Goal: Information Seeking & Learning: Learn about a topic

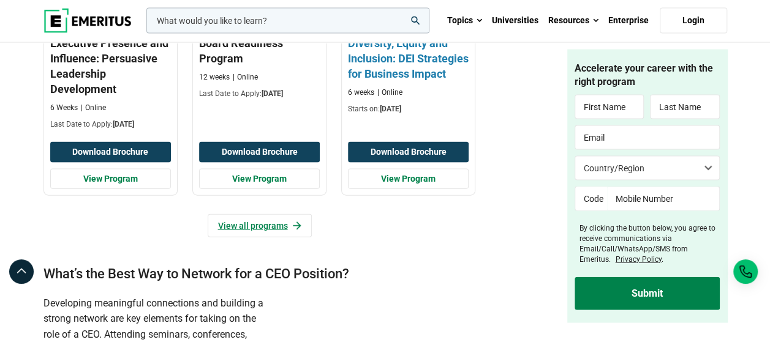
scroll to position [1286, 0]
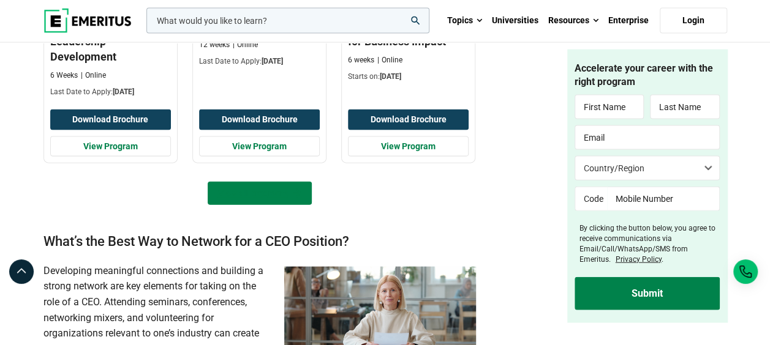
click at [275, 190] on link "View all programs" at bounding box center [260, 193] width 104 height 23
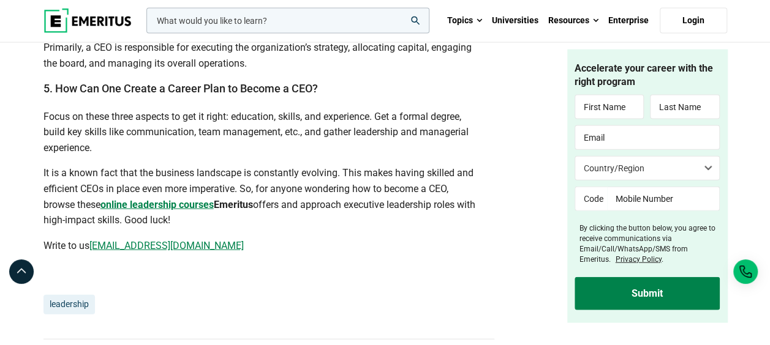
scroll to position [3674, 0]
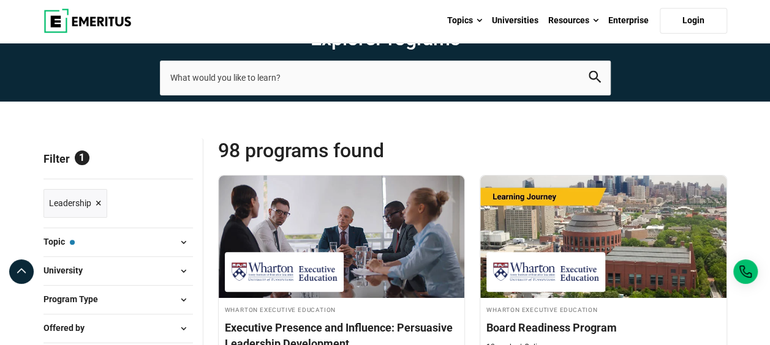
scroll to position [61, 0]
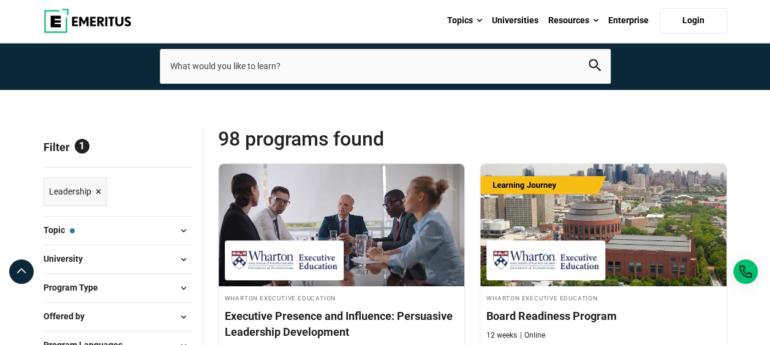
click at [182, 227] on span at bounding box center [184, 231] width 18 height 18
click at [180, 222] on span at bounding box center [184, 231] width 18 height 18
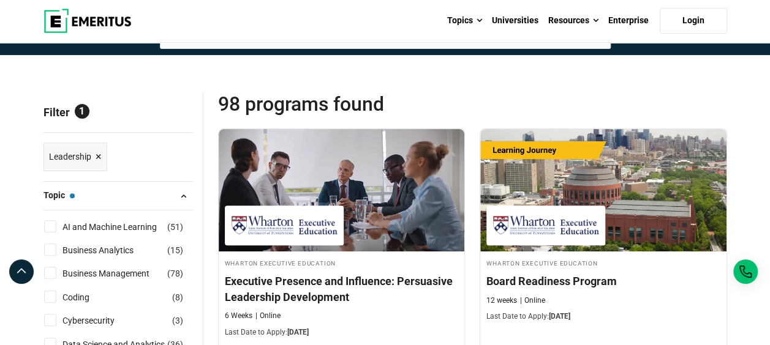
scroll to position [122, 0]
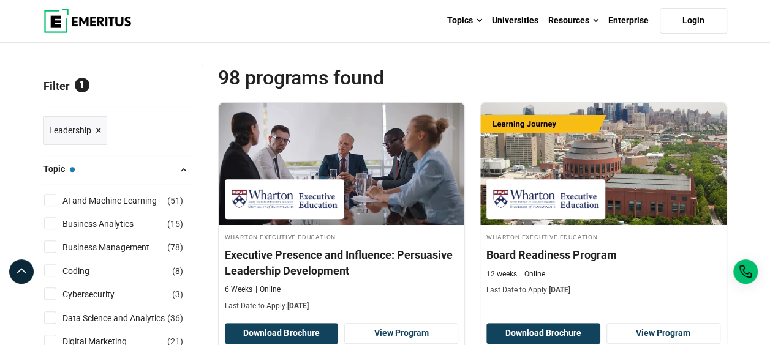
click at [54, 247] on input "Business Management ( 78 )" at bounding box center [50, 247] width 12 height 12
checkbox input "true"
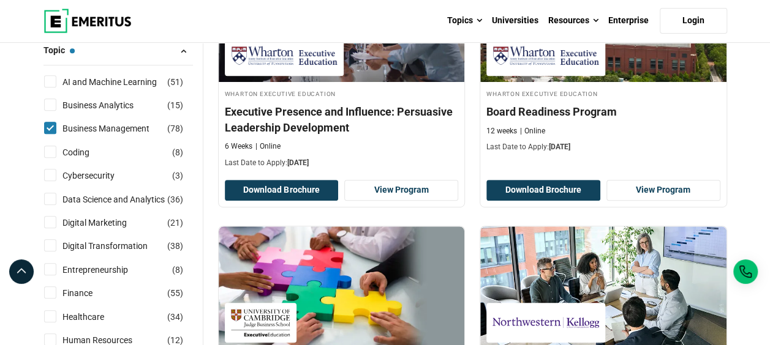
scroll to position [306, 0]
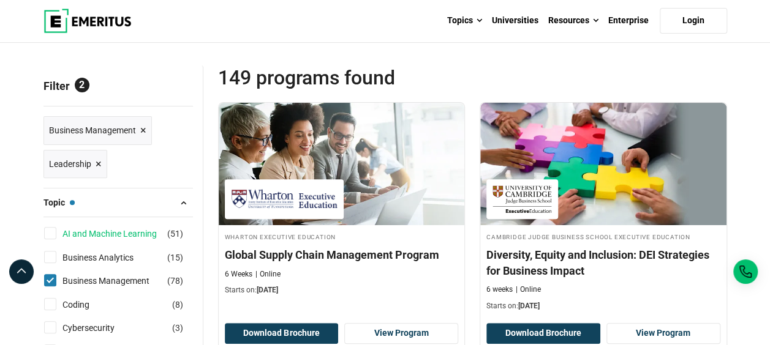
scroll to position [245, 0]
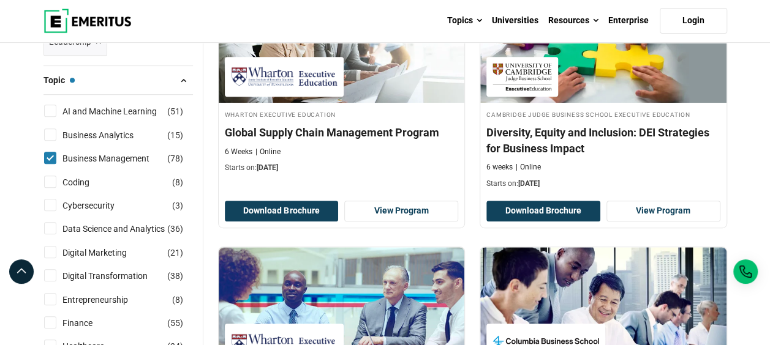
click at [50, 157] on input "Business Management ( 78 )" at bounding box center [50, 158] width 12 height 12
checkbox input "false"
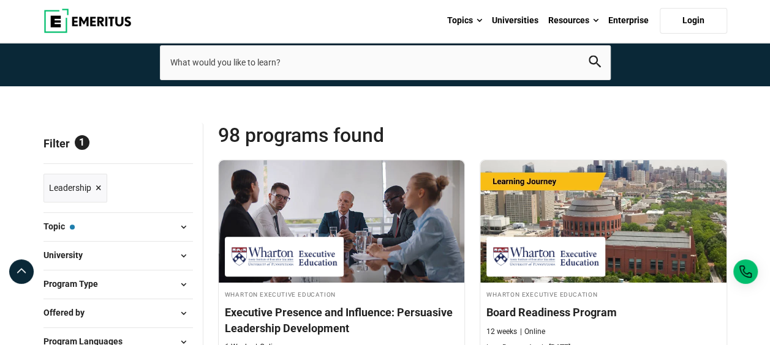
scroll to position [122, 0]
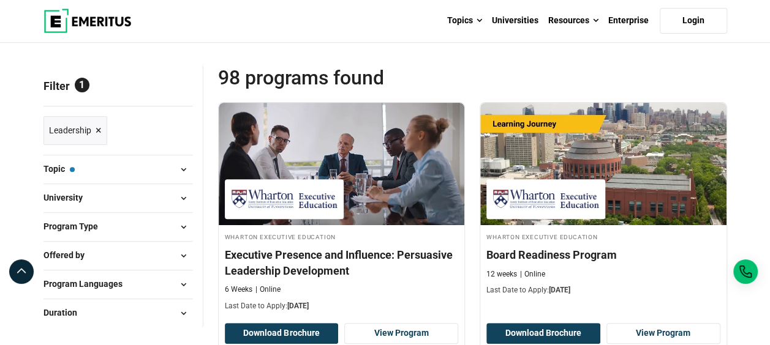
click at [184, 223] on span at bounding box center [184, 227] width 18 height 18
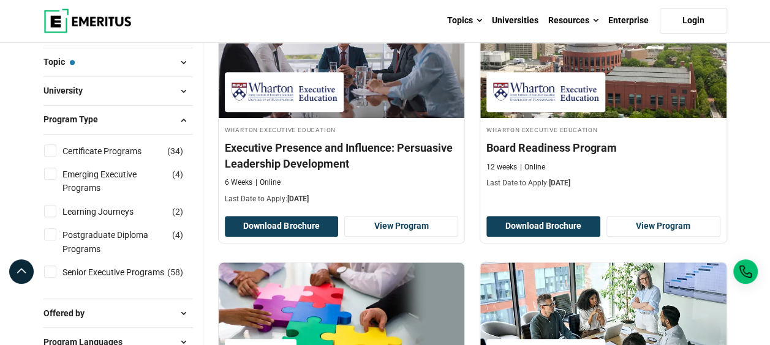
scroll to position [245, 0]
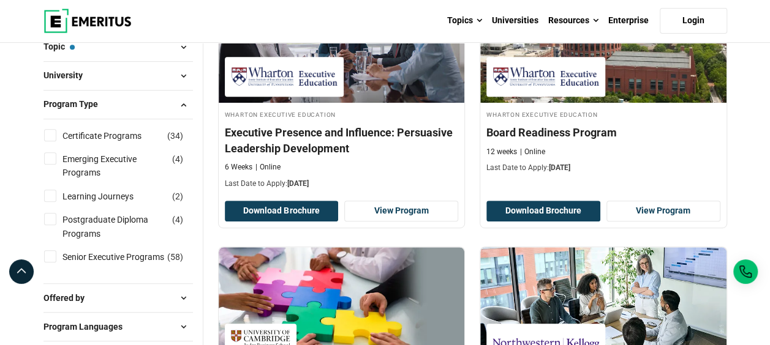
click at [50, 192] on input "Learning Journeys ( 2 )" at bounding box center [50, 196] width 12 height 12
checkbox input "true"
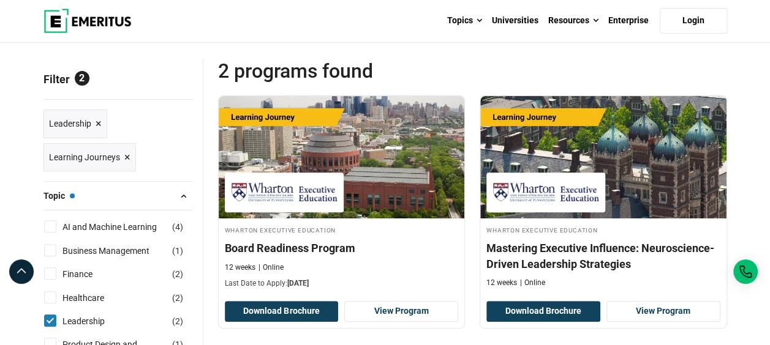
scroll to position [184, 0]
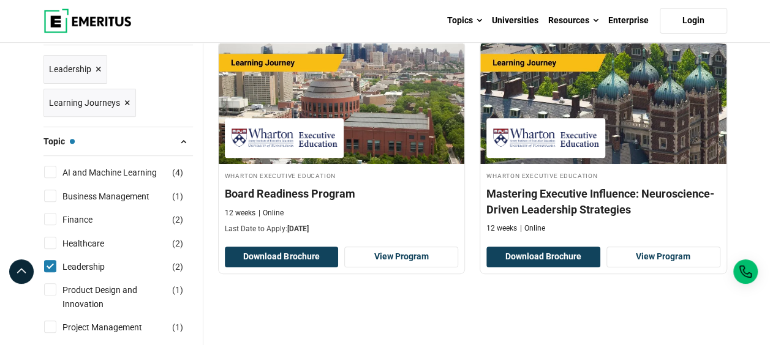
click at [124, 102] on span "×" at bounding box center [127, 103] width 6 height 18
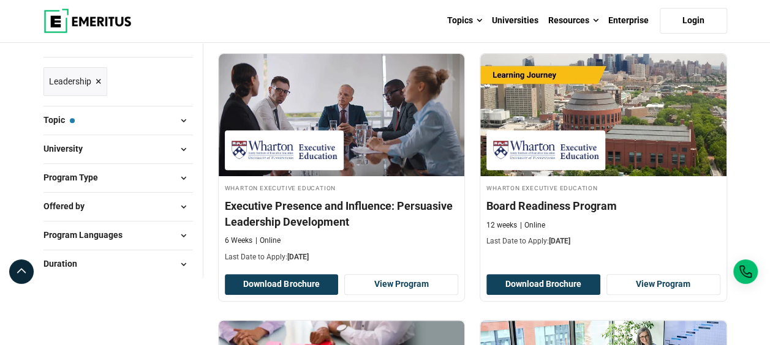
scroll to position [184, 0]
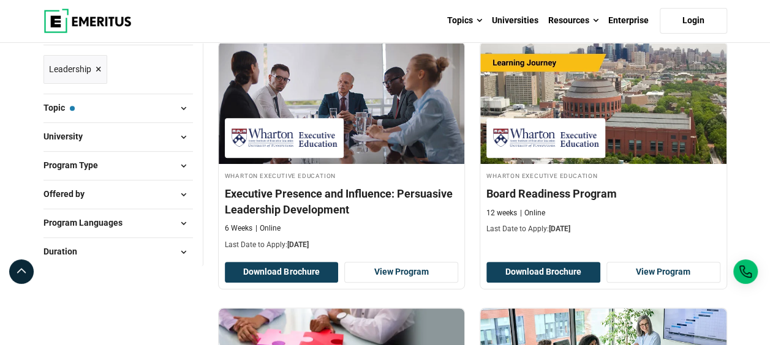
click at [181, 249] on span at bounding box center [184, 252] width 18 height 18
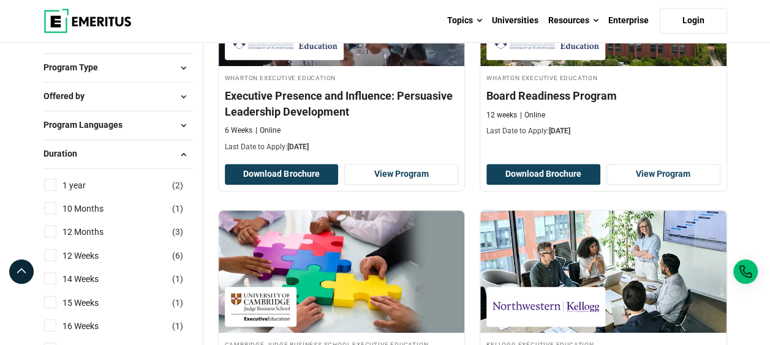
scroll to position [245, 0]
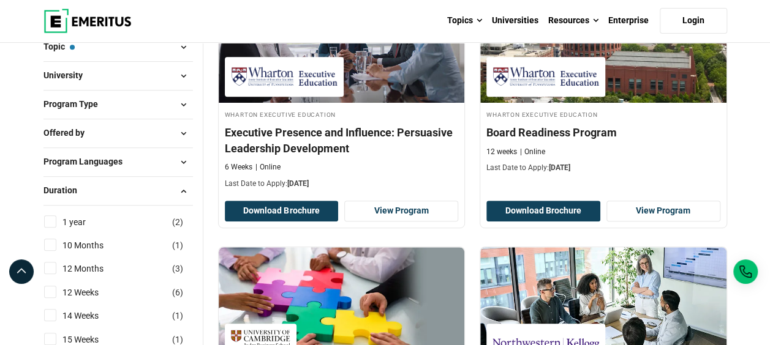
click at [185, 186] on span at bounding box center [184, 191] width 18 height 18
click at [185, 157] on span at bounding box center [184, 162] width 18 height 18
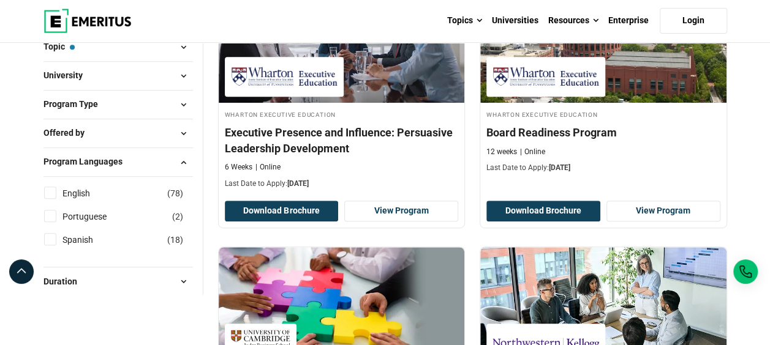
click at [50, 190] on input "English ( 78 )" at bounding box center [50, 193] width 12 height 12
checkbox input "true"
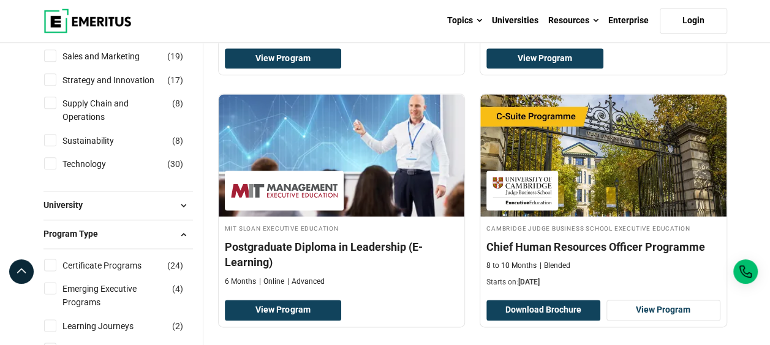
scroll to position [674, 0]
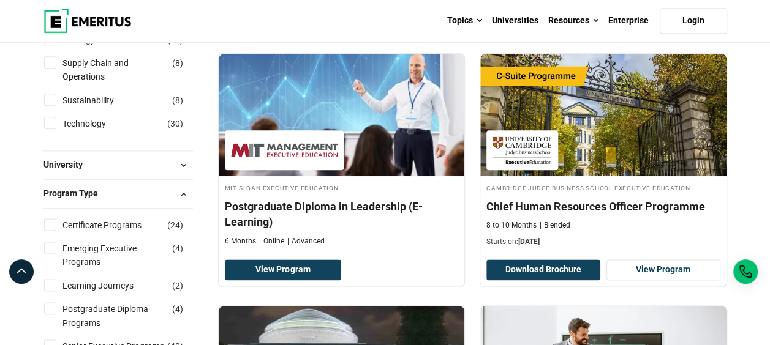
click at [180, 189] on span at bounding box center [184, 194] width 18 height 18
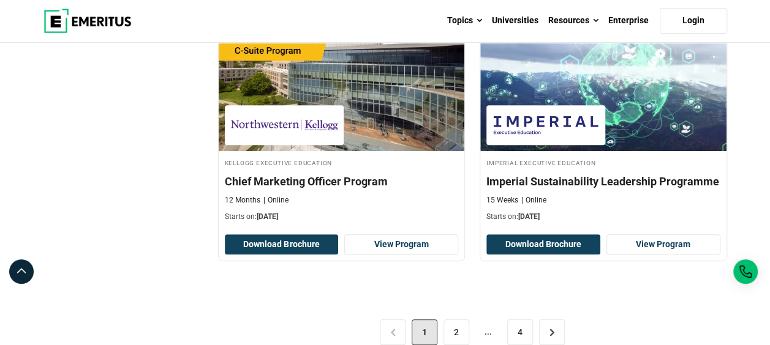
scroll to position [2511, 0]
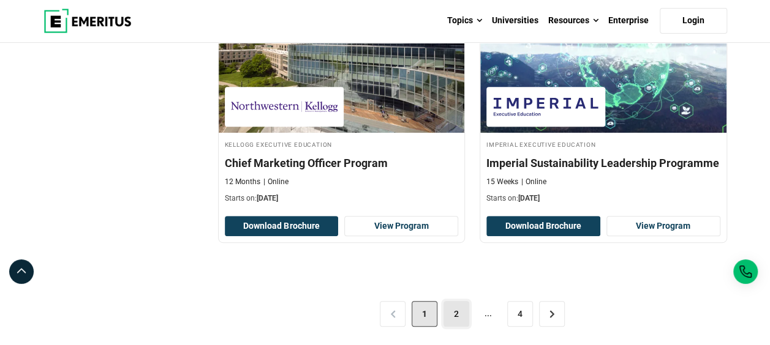
click at [454, 319] on link "2" at bounding box center [456, 314] width 26 height 26
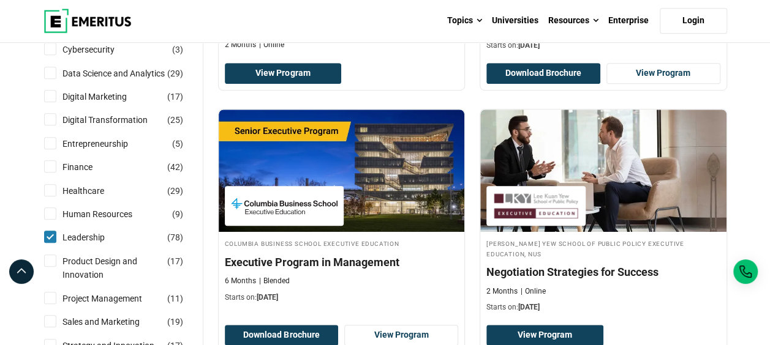
scroll to position [245, 0]
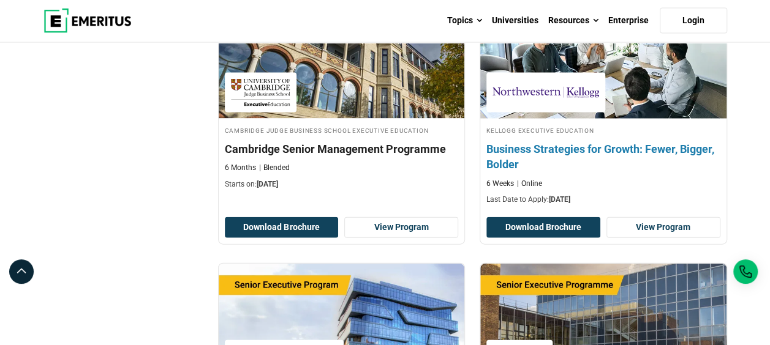
scroll to position [1164, 0]
